Goal: Transaction & Acquisition: Obtain resource

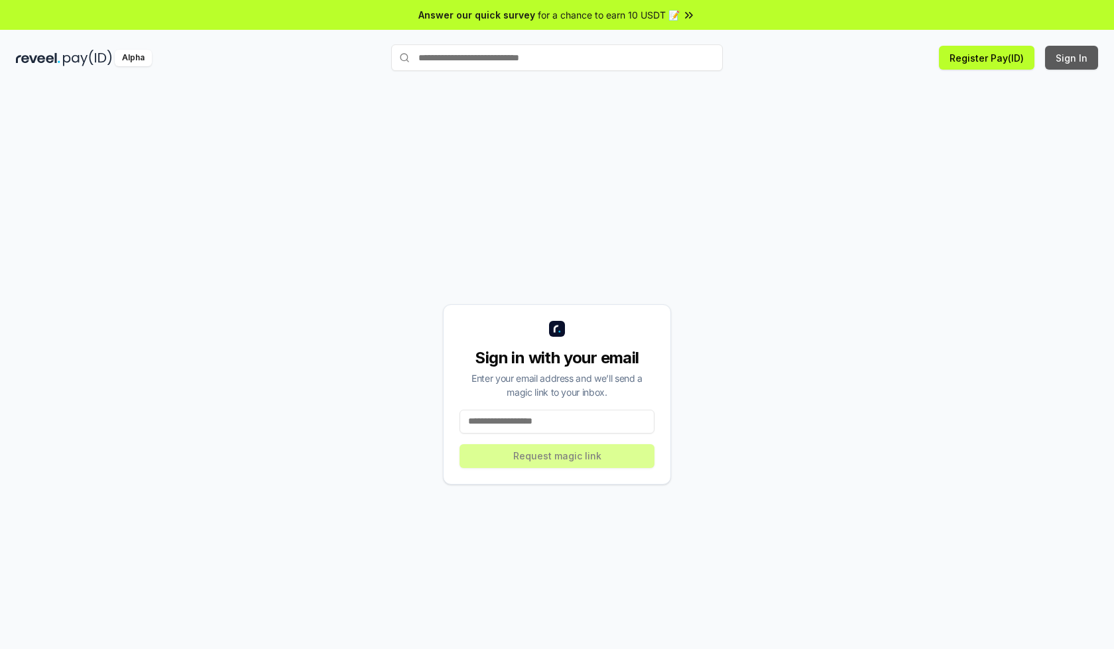
click at [1073, 58] on button "Sign In" at bounding box center [1072, 58] width 53 height 24
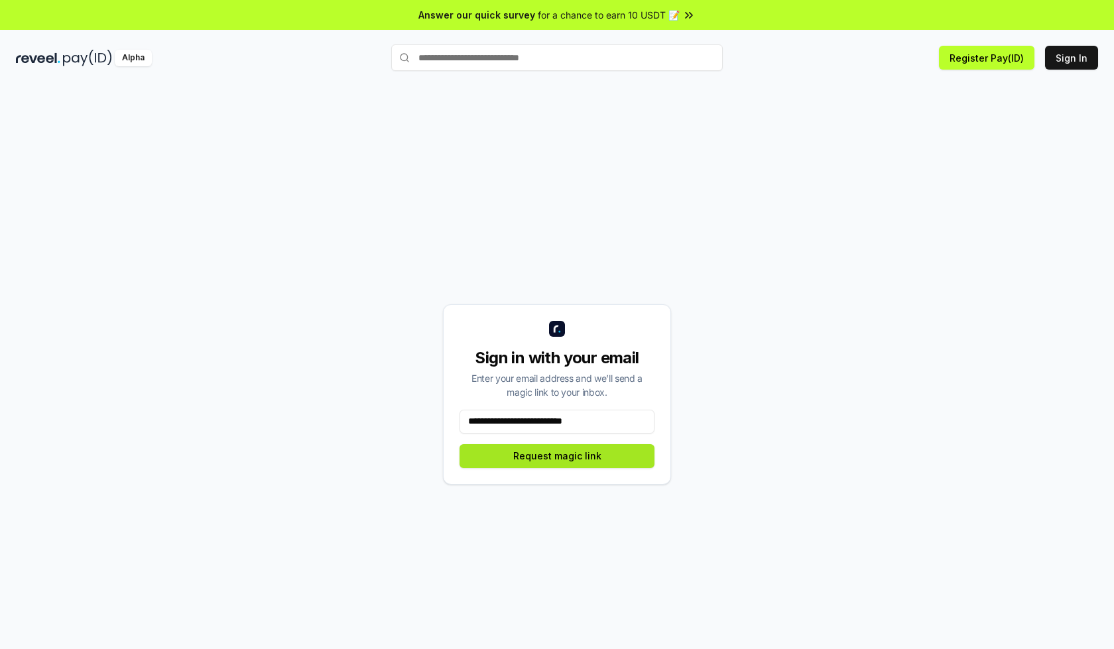
type input "**********"
click at [557, 456] on button "Request magic link" at bounding box center [557, 456] width 195 height 24
